Goal: Find specific page/section: Find specific page/section

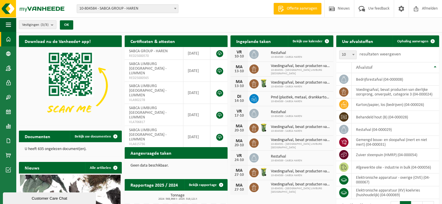
click at [91, 10] on span "10-804584 - SABCA GROUP - HAREN" at bounding box center [127, 9] width 101 height 8
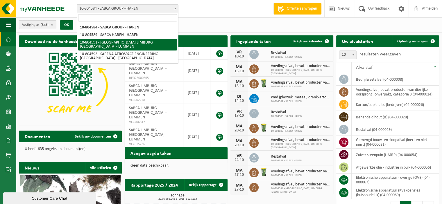
select select "34497"
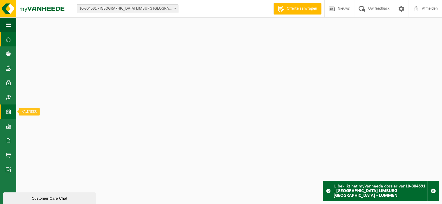
click at [7, 111] on span at bounding box center [8, 112] width 5 height 15
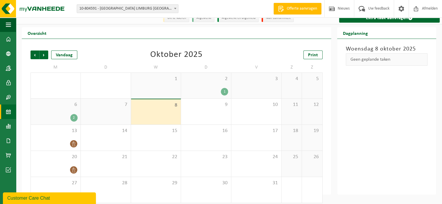
scroll to position [11, 0]
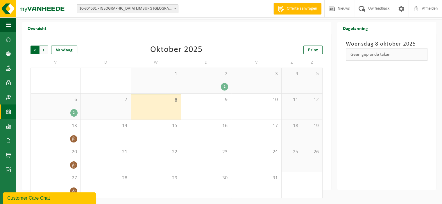
click at [46, 51] on span "Volgende" at bounding box center [44, 50] width 9 height 9
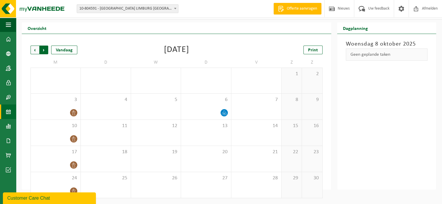
click at [36, 54] on span "Vorige" at bounding box center [35, 50] width 9 height 9
